Goal: Information Seeking & Learning: Understand process/instructions

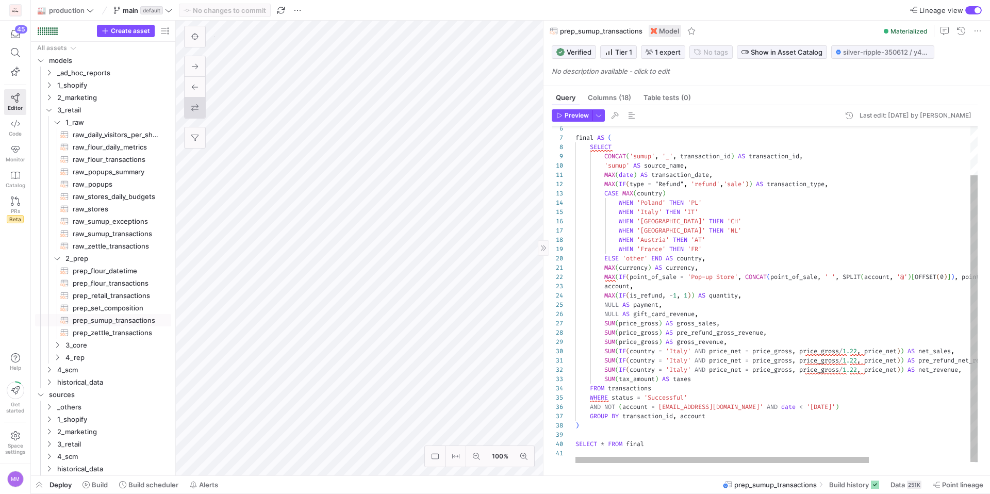
scroll to position [93, 0]
click at [134, 329] on span "prep_zettle_transactions​​​​​​​​​​" at bounding box center [116, 333] width 87 height 12
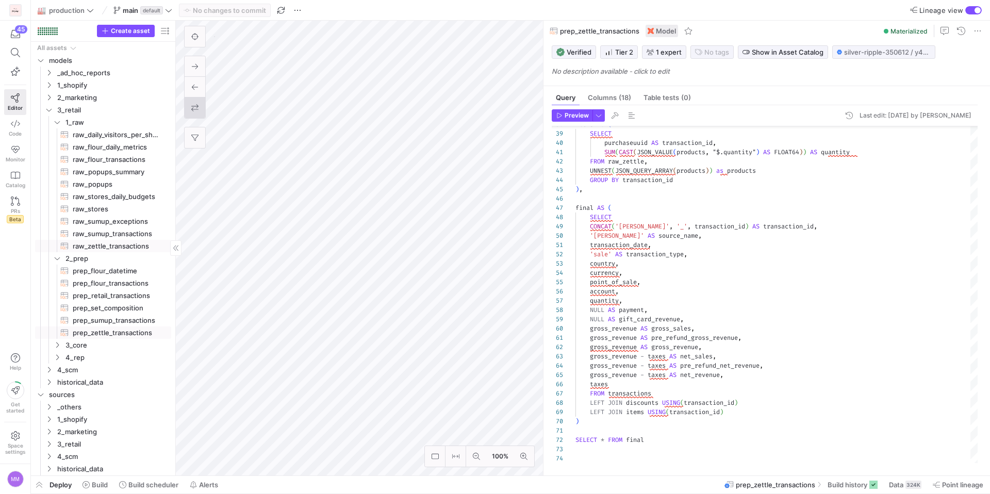
click at [101, 243] on span "raw_zettle_transactions​​​​​​​​​​" at bounding box center [116, 246] width 87 height 12
type textarea "{{ config(materialized = 'view') }} WITH zettle_data AS ( SELECT * EXCEPT(purch…"
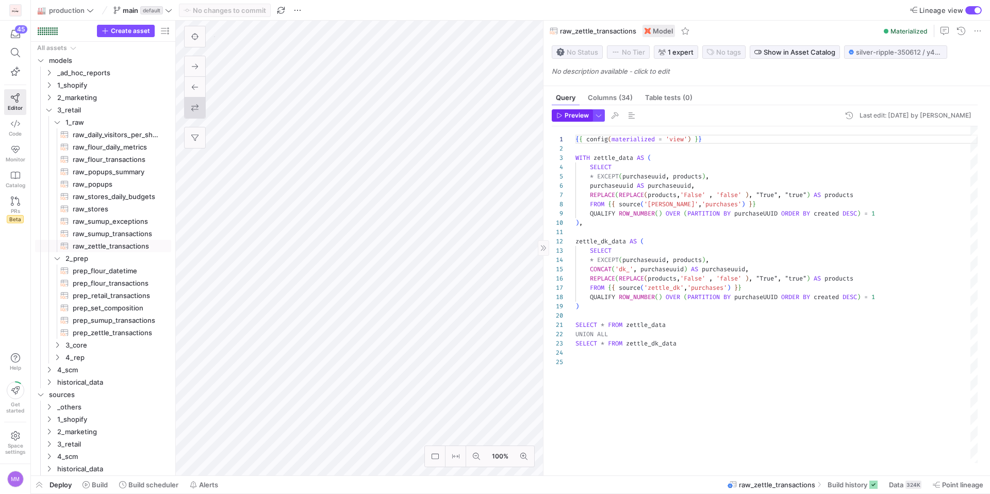
click at [578, 115] on span "Preview" at bounding box center [577, 115] width 24 height 7
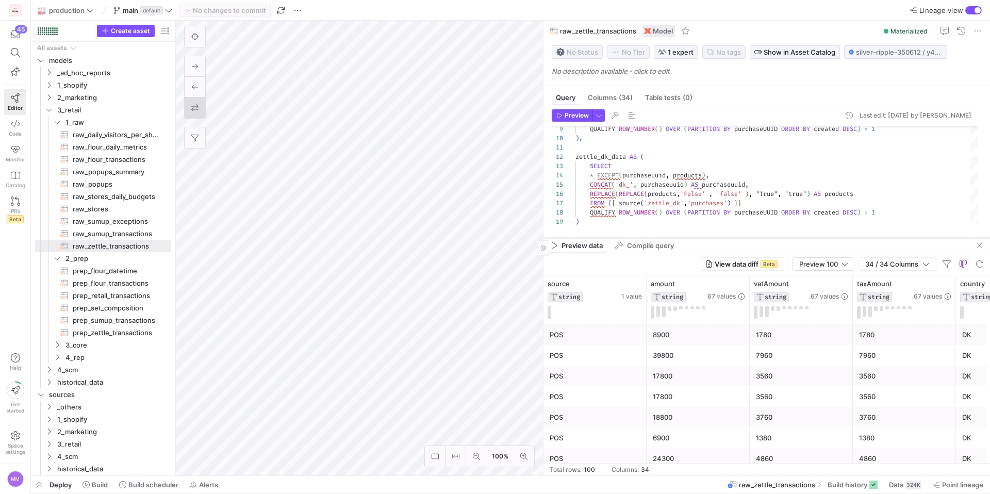
drag, startPoint x: 713, startPoint y: 293, endPoint x: 711, endPoint y: 236, distance: 56.8
click at [711, 236] on div at bounding box center [767, 238] width 447 height 4
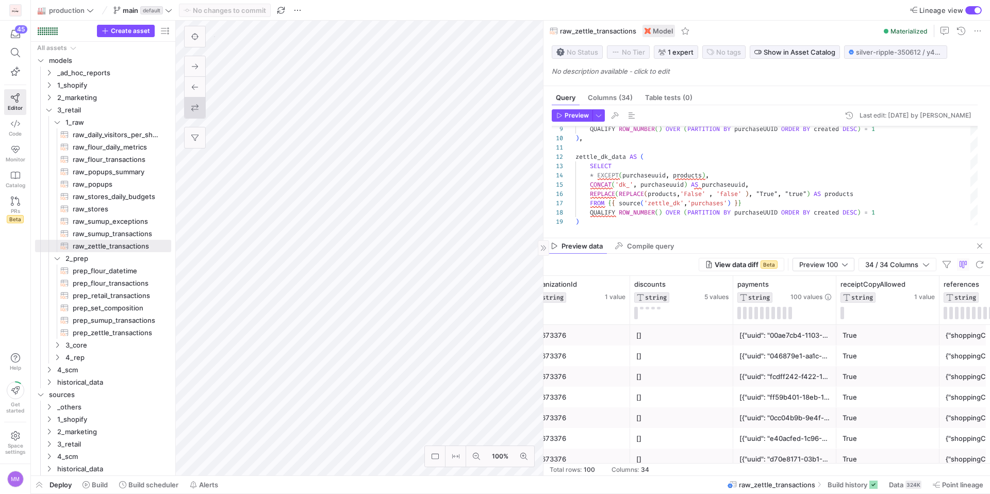
scroll to position [0, 1295]
